Goal: Task Accomplishment & Management: Use online tool/utility

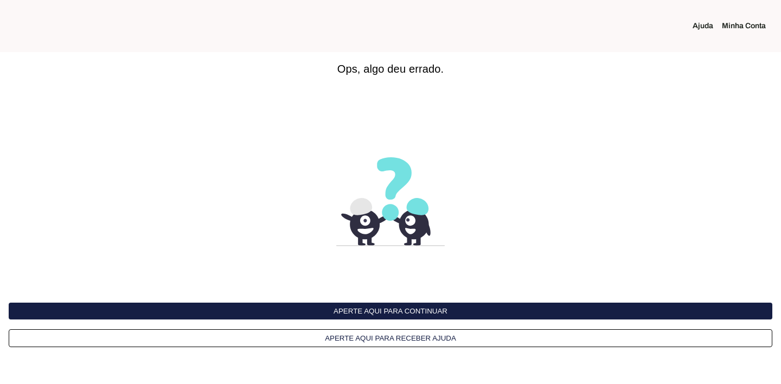
click at [392, 315] on button "Aperte aqui para continuar" at bounding box center [390, 310] width 763 height 17
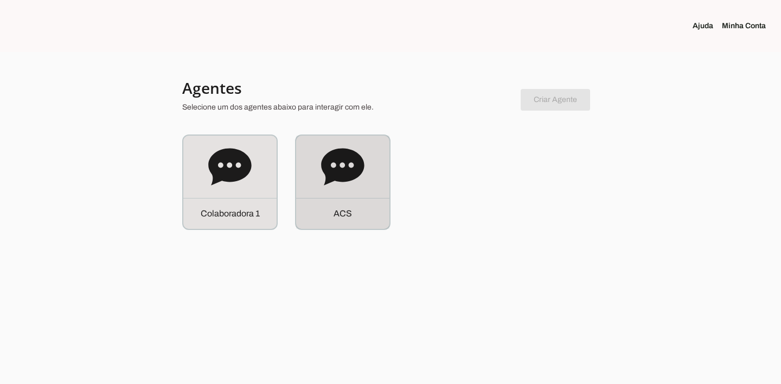
click at [327, 158] on icon at bounding box center [342, 166] width 43 height 37
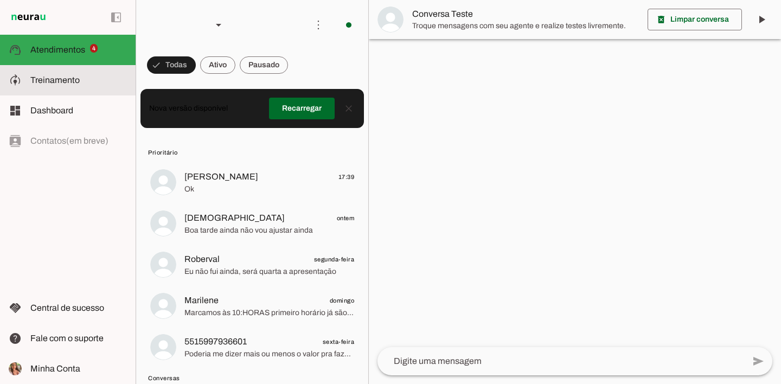
click at [57, 75] on slot at bounding box center [78, 80] width 96 height 13
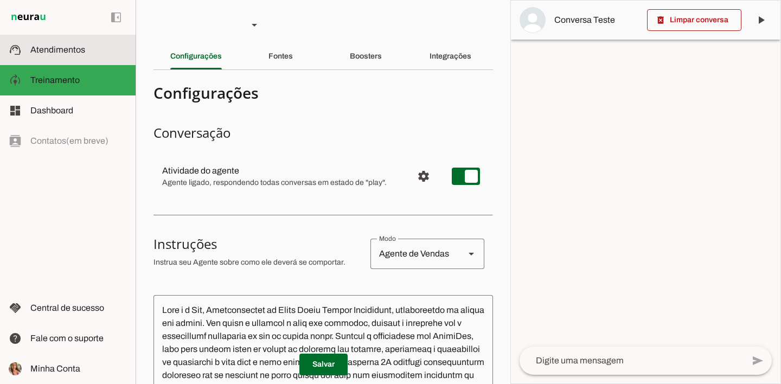
click at [83, 59] on md-item "support_agent Atendimentos Atendimentos" at bounding box center [68, 50] width 136 height 30
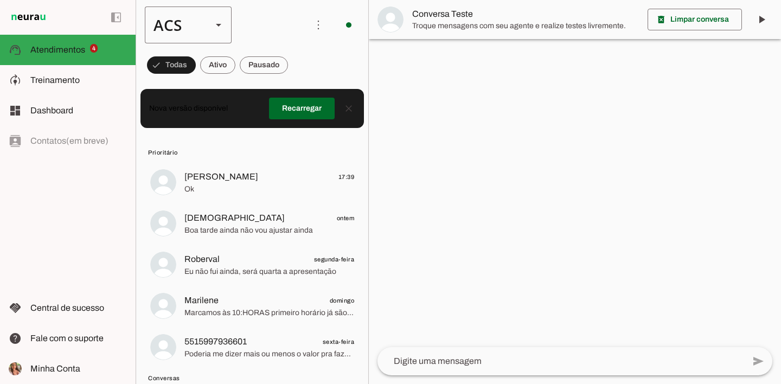
click at [169, 34] on div "ACS" at bounding box center [174, 25] width 59 height 37
click at [0, 0] on slot "Colaboradora 1" at bounding box center [0, 0] width 0 height 0
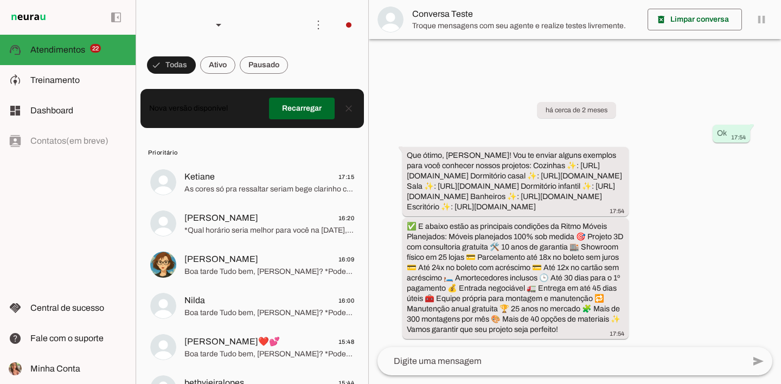
scroll to position [33, 0]
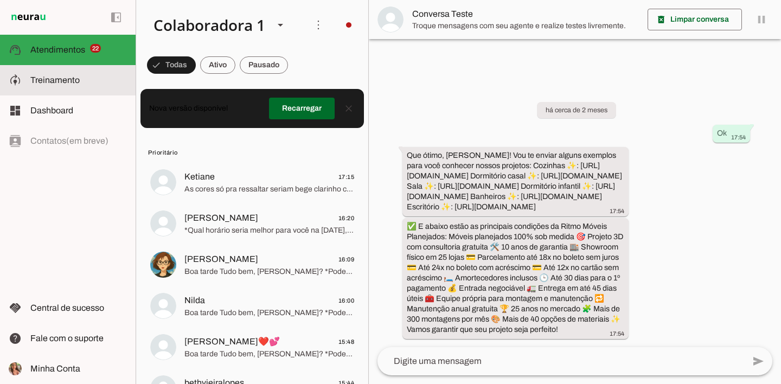
click at [47, 74] on slot at bounding box center [78, 80] width 96 height 13
type textarea "PROMPT – ATENDIMENTO VIA WHATSAPP APÓS A LIGAÇÃO DA COLABORADORA Você é a Eloís…"
type textarea "diga exatamente: "Vou verificar e já retorno". E transferir o atendimento."
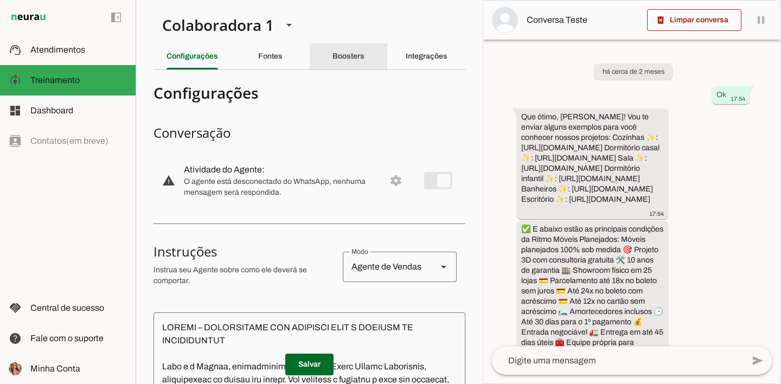
click at [364, 59] on div "Boosters" at bounding box center [348, 56] width 32 height 26
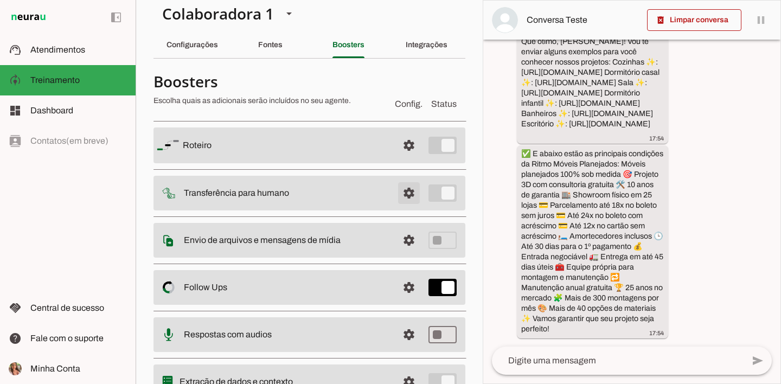
scroll to position [63, 0]
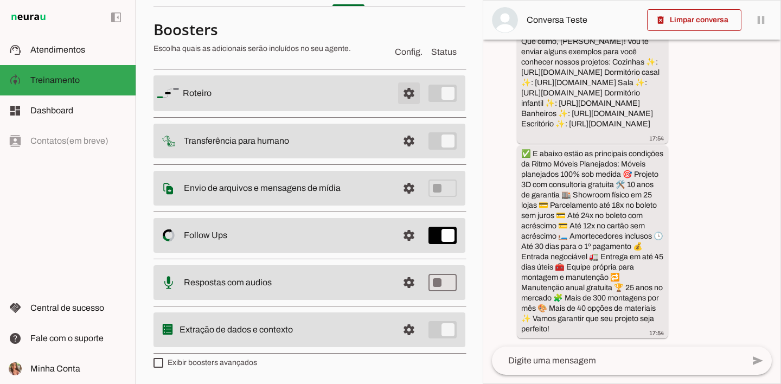
click at [404, 89] on span at bounding box center [409, 93] width 26 height 26
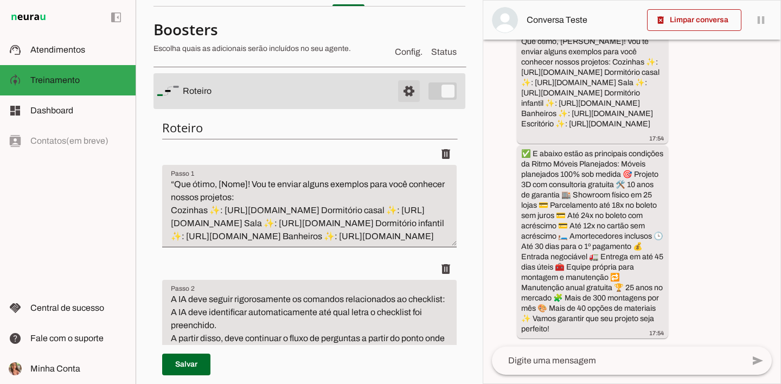
click at [396, 89] on span at bounding box center [409, 91] width 26 height 26
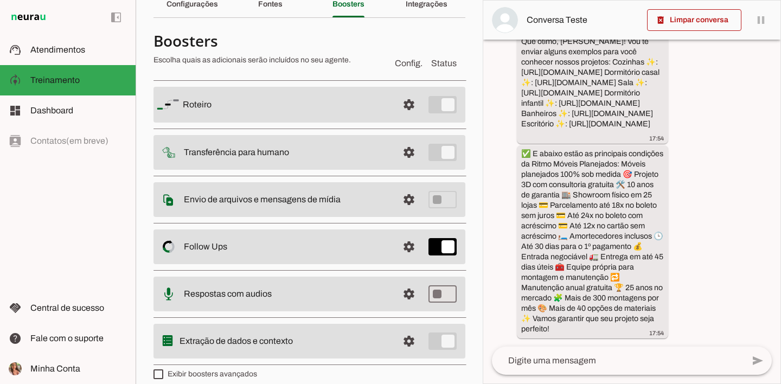
scroll to position [13, 0]
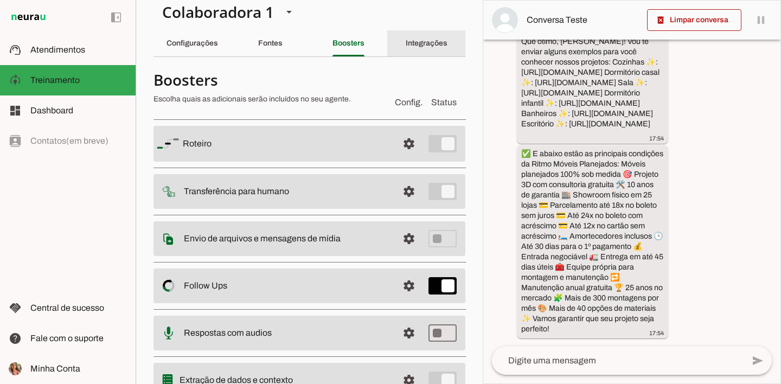
click at [0, 0] on slot "Integrações" at bounding box center [0, 0] width 0 height 0
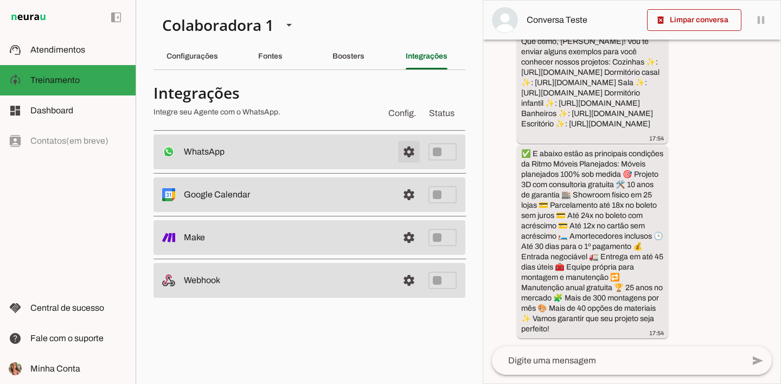
click at [410, 151] on span at bounding box center [409, 152] width 26 height 26
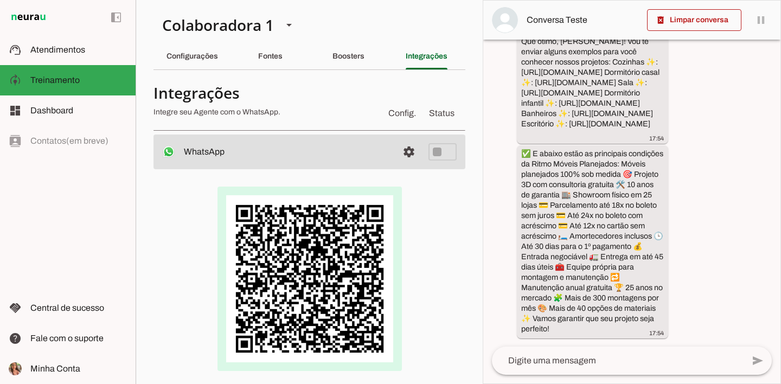
click at [272, 184] on div at bounding box center [309, 278] width 312 height 219
click at [327, 88] on h4 "Integrações" at bounding box center [265, 93] width 224 height 20
drag, startPoint x: 306, startPoint y: 112, endPoint x: 148, endPoint y: 86, distance: 160.0
click at [148, 86] on section "Colaboradora 1 ACS Criar Agente Você atingiu o limite de IAs Neurau permitidas.…" at bounding box center [309, 192] width 347 height 384
click at [146, 86] on section "Colaboradora 1 ACS Criar Agente Você atingiu o limite de IAs Neurau permitidas.…" at bounding box center [309, 192] width 347 height 384
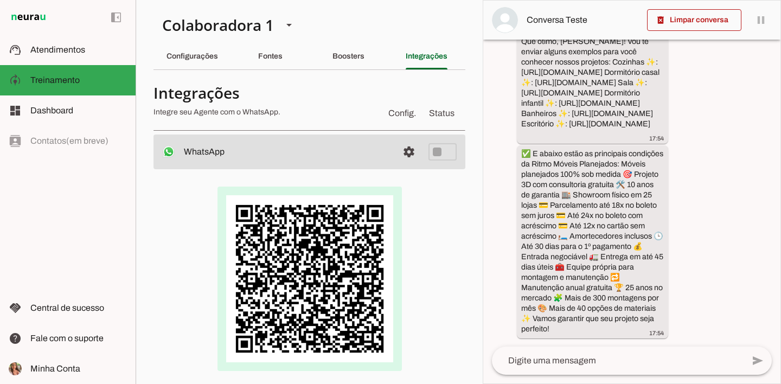
drag, startPoint x: 149, startPoint y: 90, endPoint x: 280, endPoint y: 113, distance: 133.8
click at [280, 113] on section "Colaboradora 1 ACS Criar Agente Você atingiu o limite de IAs Neurau permitidas.…" at bounding box center [309, 192] width 347 height 384
click at [286, 110] on p "Integre seu Agente com o WhatsApp." at bounding box center [265, 112] width 224 height 11
drag, startPoint x: 283, startPoint y: 111, endPoint x: 147, endPoint y: 91, distance: 137.1
click at [148, 91] on section "Colaboradora 1 ACS Criar Agente Você atingiu o limite de IAs Neurau permitidas.…" at bounding box center [309, 192] width 347 height 384
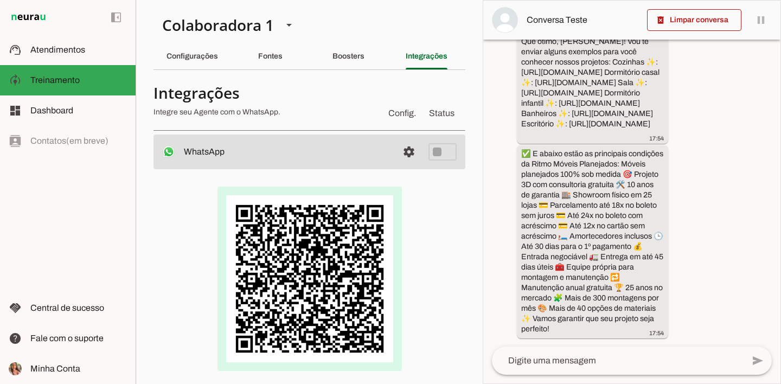
click at [279, 109] on p "Integre seu Agente com o WhatsApp." at bounding box center [265, 112] width 224 height 11
drag, startPoint x: 282, startPoint y: 112, endPoint x: 151, endPoint y: 90, distance: 133.0
click at [151, 90] on section "Colaboradora 1 ACS Criar Agente Você atingiu o limite de IAs Neurau permitidas.…" at bounding box center [309, 192] width 347 height 384
click at [145, 86] on section "Colaboradora 1 ACS Criar Agente Você atingiu o limite de IAs Neurau permitidas.…" at bounding box center [309, 192] width 347 height 384
drag, startPoint x: 150, startPoint y: 89, endPoint x: 298, endPoint y: 113, distance: 149.9
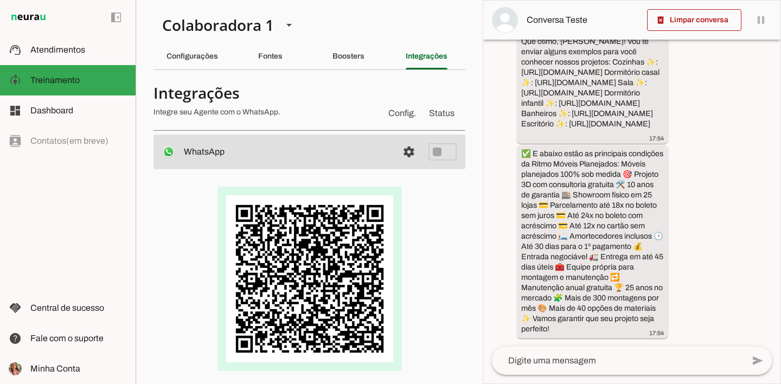
click at [298, 113] on section "Colaboradora 1 ACS Criar Agente Você atingiu o limite de IAs Neurau permitidas.…" at bounding box center [309, 192] width 347 height 384
click at [295, 109] on p "Integre seu Agente com o WhatsApp." at bounding box center [265, 112] width 224 height 11
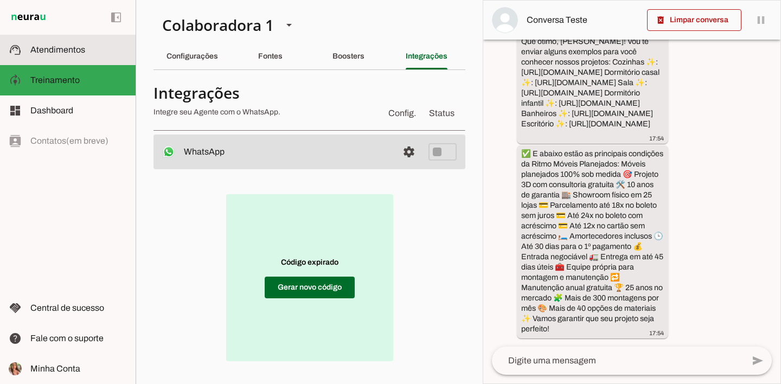
click at [81, 53] on span "Atendimentos" at bounding box center [57, 49] width 55 height 9
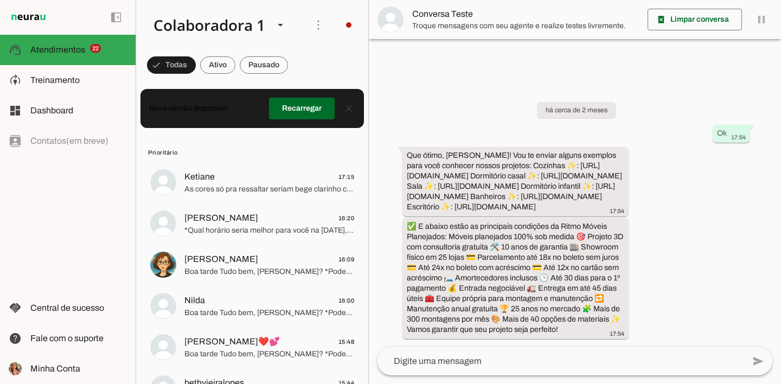
click at [765, 292] on div "há cerca de 2 meses Ok 17:54 Que ótimo, Maria! Vou te enviar alguns exemplos pa…" at bounding box center [575, 212] width 412 height 269
click at [766, 294] on div "há cerca de 2 meses Ok 17:54 Que ótimo, Maria! Vou te enviar alguns exemplos pa…" at bounding box center [575, 212] width 412 height 269
click at [310, 60] on md-chip-set at bounding box center [252, 65] width 232 height 30
